Goal: Task Accomplishment & Management: Use online tool/utility

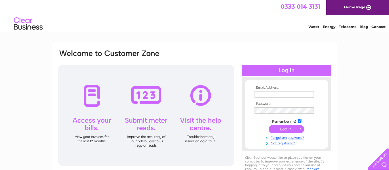
type input "sharon.owen55@btinternet.com"
click at [286, 128] on input "submit" at bounding box center [286, 129] width 35 height 8
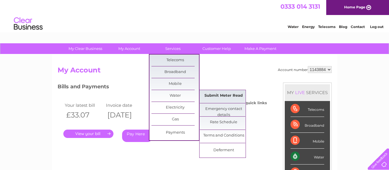
click at [207, 92] on link "Submit Meter Read" at bounding box center [223, 96] width 47 height 12
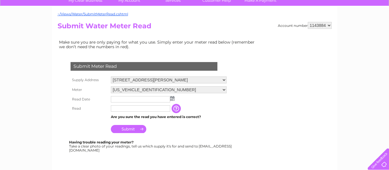
scroll to position [49, 0]
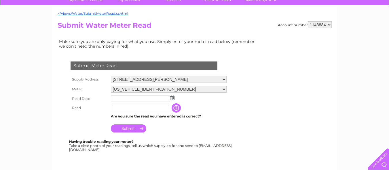
click at [173, 97] on img at bounding box center [172, 97] width 4 height 5
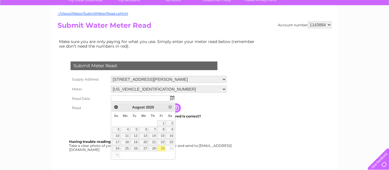
click at [162, 149] on link "29" at bounding box center [161, 148] width 8 height 6
type input "2025/08/29"
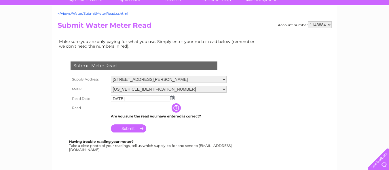
click at [143, 109] on input "text" at bounding box center [140, 107] width 59 height 6
type input "00188"
click at [134, 129] on input "Submit" at bounding box center [128, 128] width 35 height 8
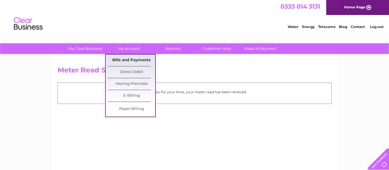
click at [131, 58] on link "Bills and Payments" at bounding box center [131, 60] width 47 height 12
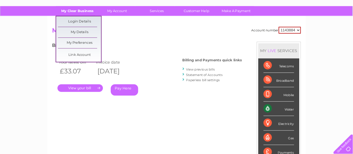
scroll to position [36, 0]
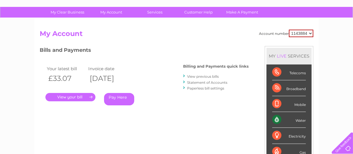
click at [309, 32] on select "1143884" at bounding box center [301, 33] width 24 height 7
click at [311, 33] on select "1143884" at bounding box center [301, 33] width 24 height 7
